Goal: Task Accomplishment & Management: Manage account settings

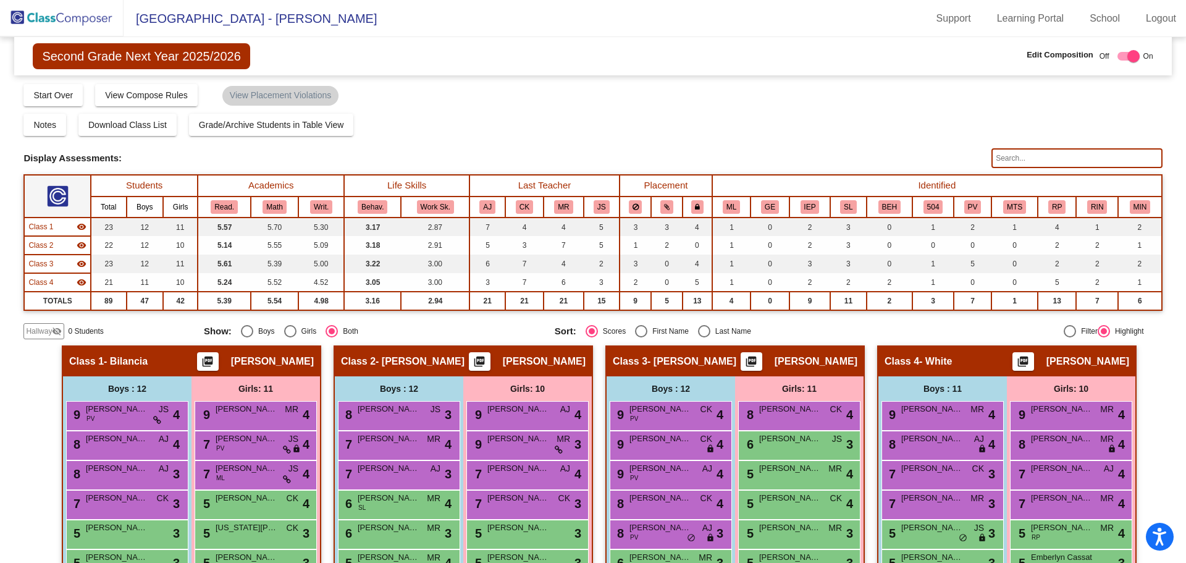
click at [60, 15] on img at bounding box center [62, 18] width 124 height 36
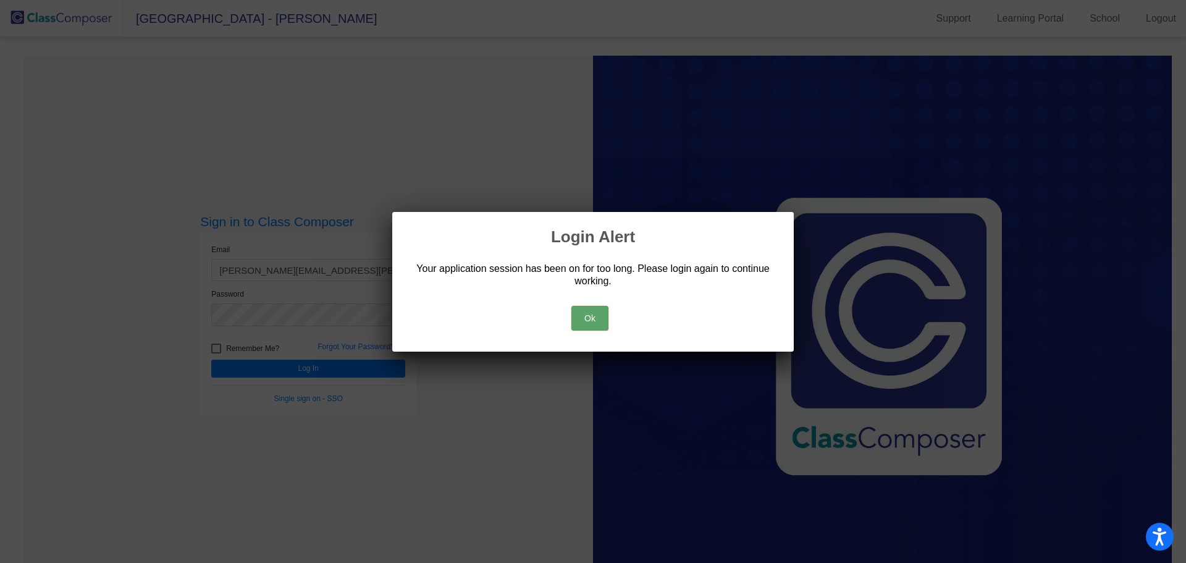
click at [581, 317] on button "Ok" at bounding box center [589, 318] width 37 height 25
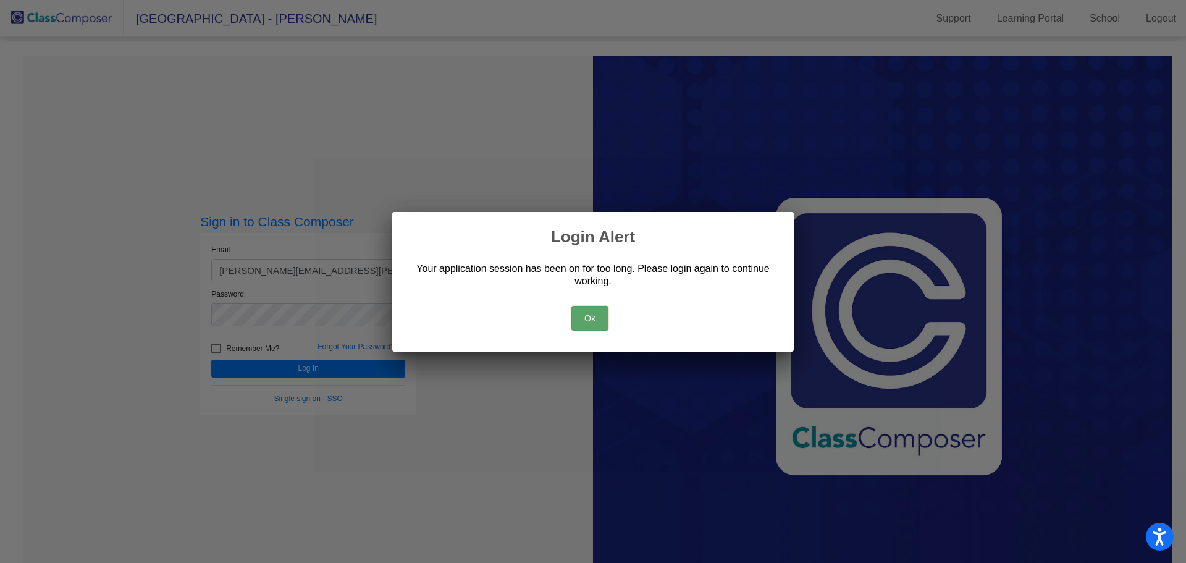
click at [587, 316] on button "Ok" at bounding box center [589, 318] width 37 height 25
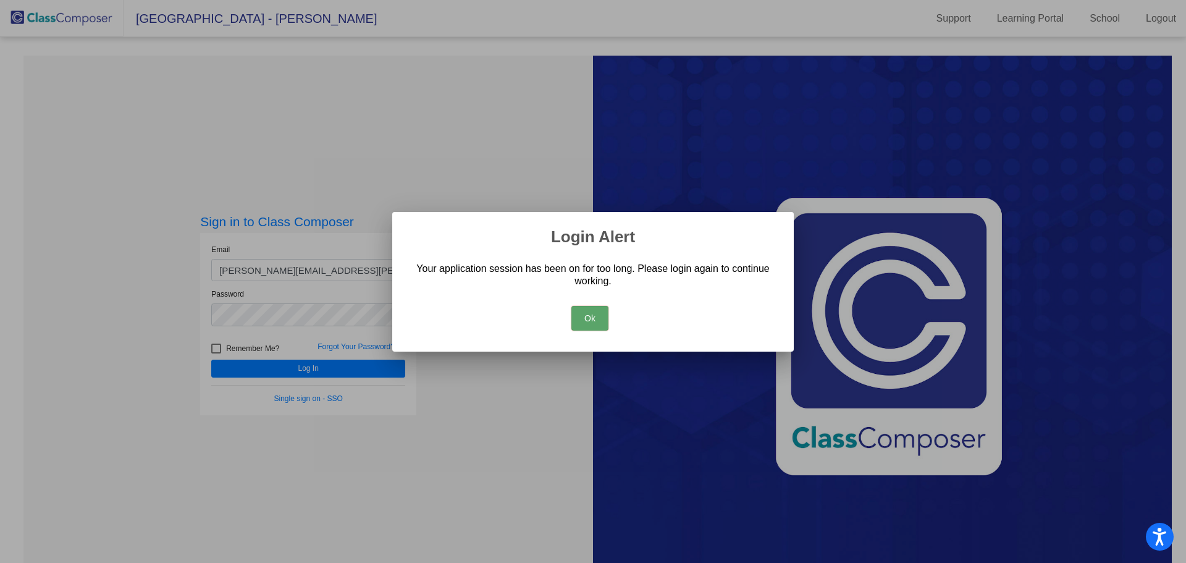
drag, startPoint x: 585, startPoint y: 317, endPoint x: 587, endPoint y: 324, distance: 7.0
click at [587, 324] on button "Ok" at bounding box center [589, 318] width 37 height 25
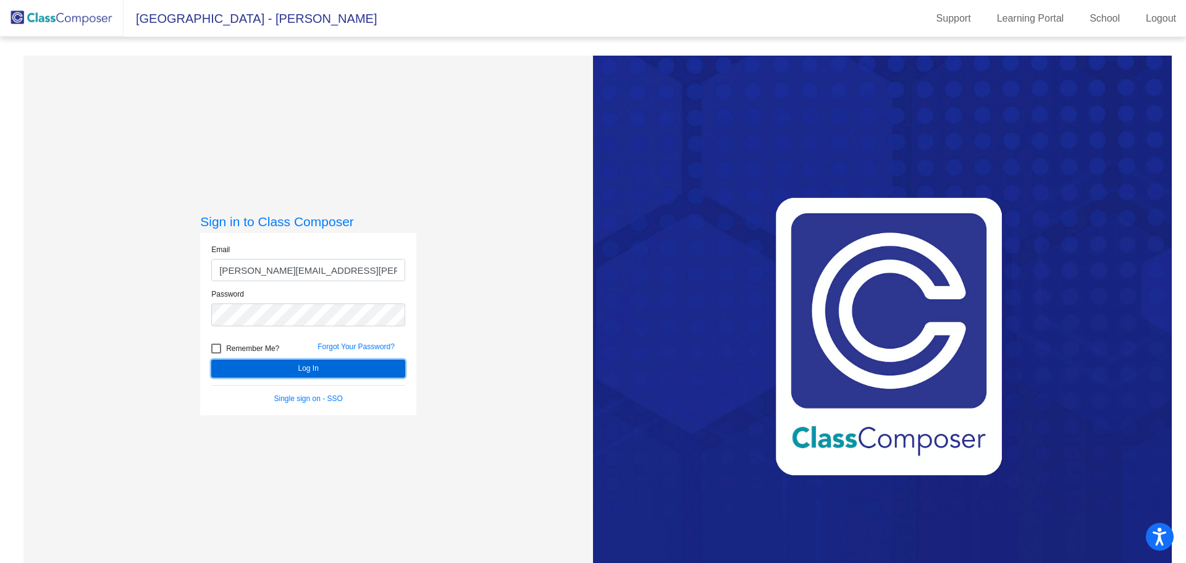
click at [305, 367] on button "Log In" at bounding box center [308, 368] width 194 height 18
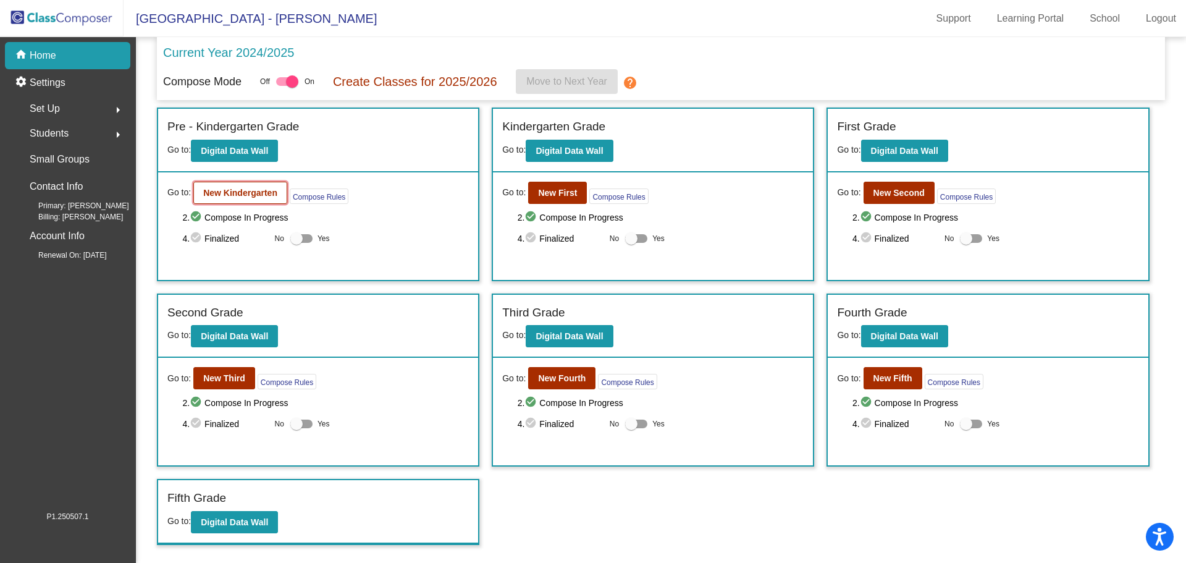
click at [221, 195] on b "New Kindergarten" at bounding box center [240, 193] width 74 height 10
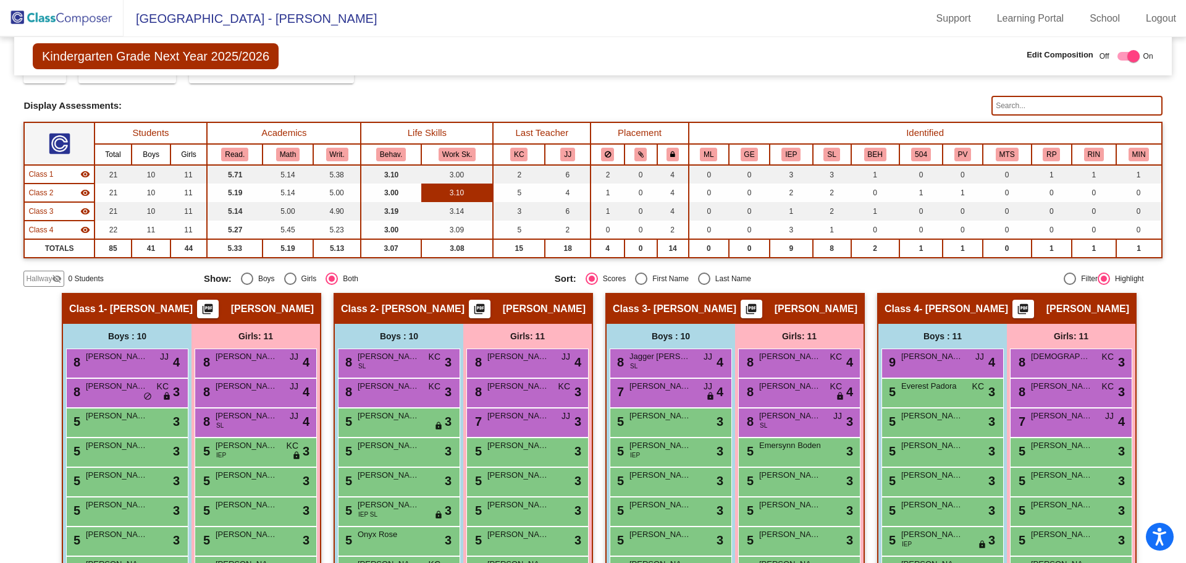
scroll to position [184, 0]
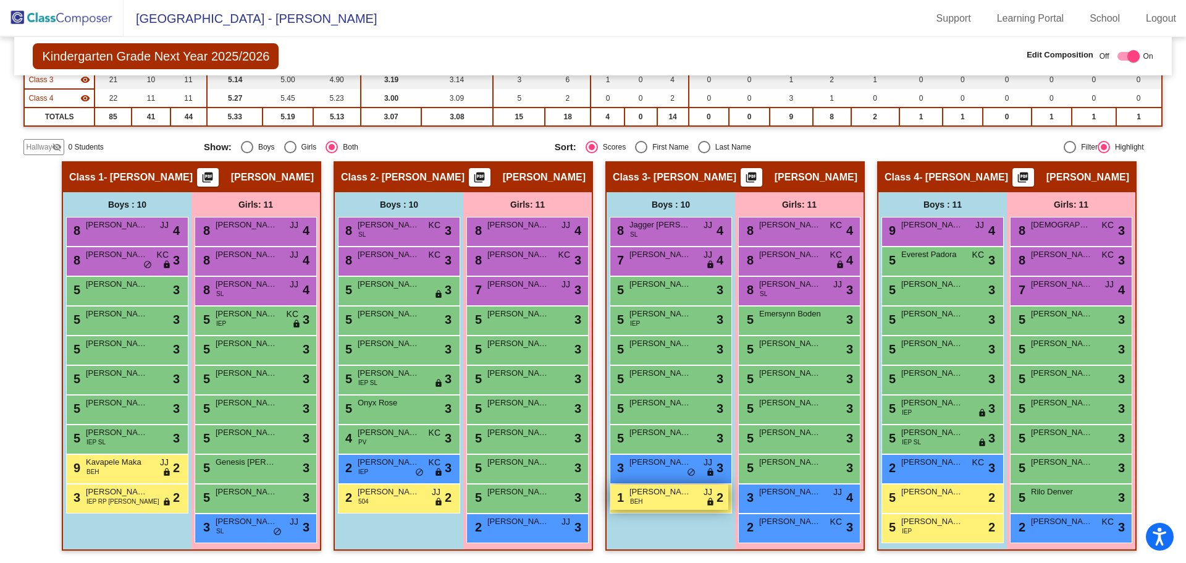
click at [651, 496] on span "[PERSON_NAME]" at bounding box center [660, 491] width 62 height 12
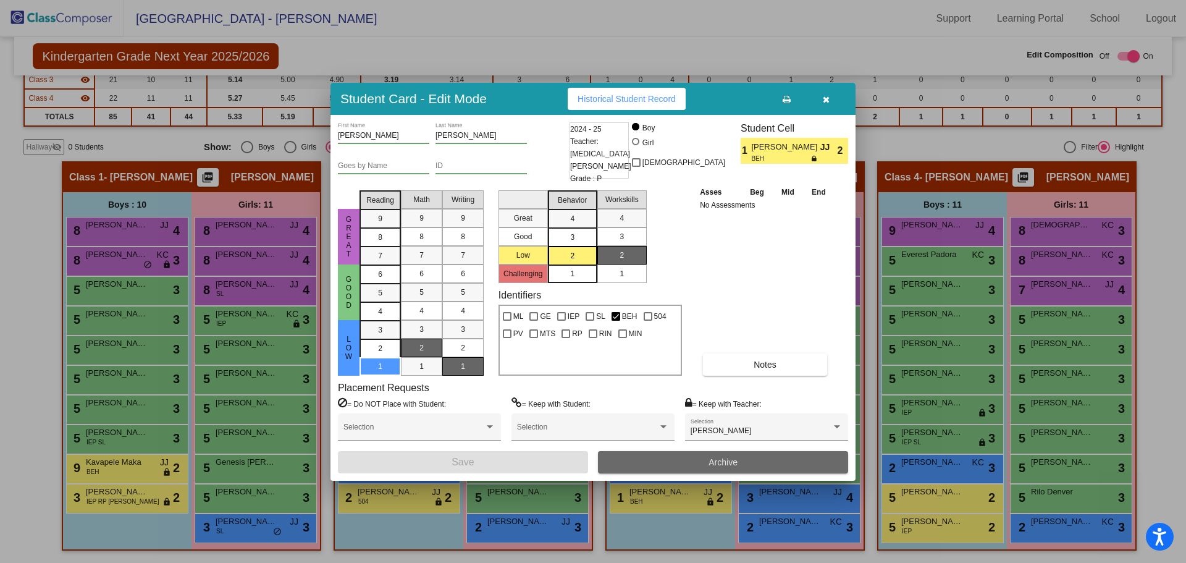
click at [713, 462] on span "Archive" at bounding box center [722, 462] width 29 height 10
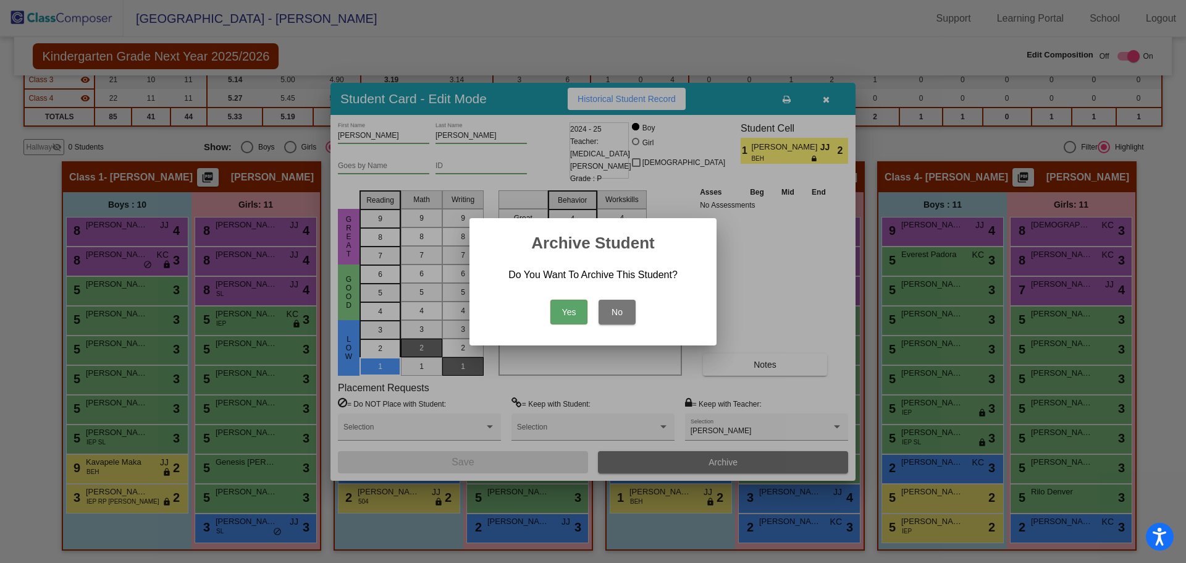
click at [569, 311] on button "Yes" at bounding box center [568, 312] width 37 height 25
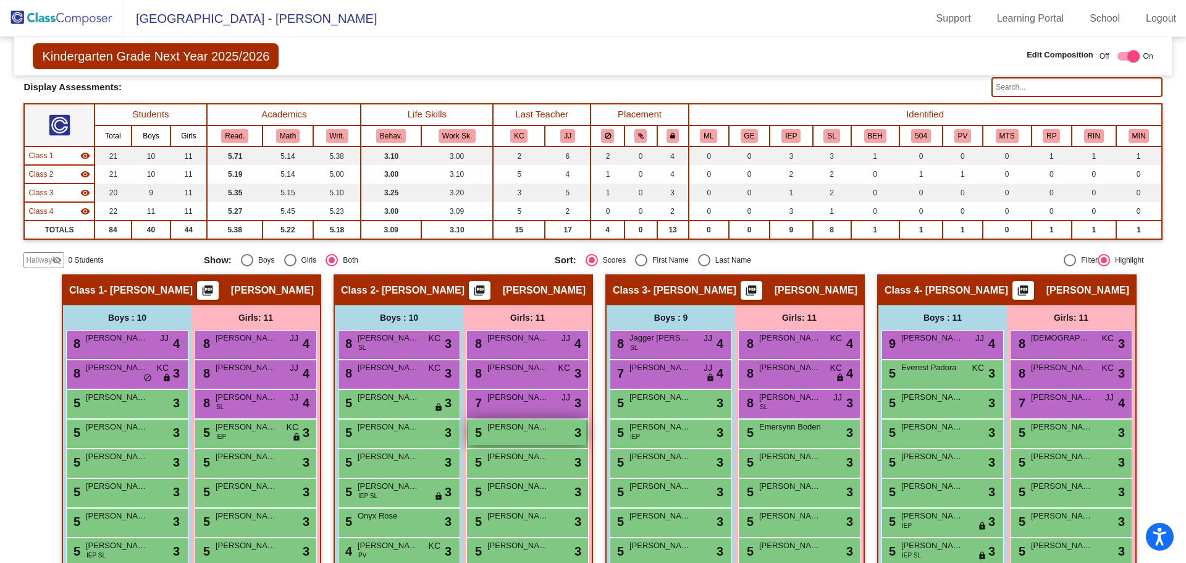
scroll to position [61, 0]
